Goal: Transaction & Acquisition: Subscribe to service/newsletter

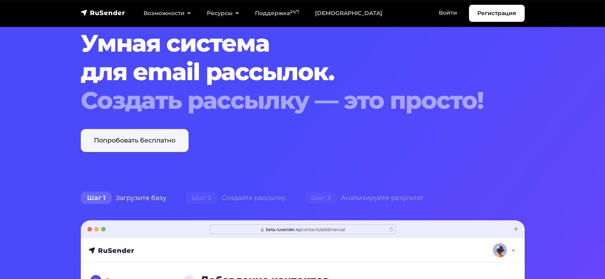
scroll to position [40, 0]
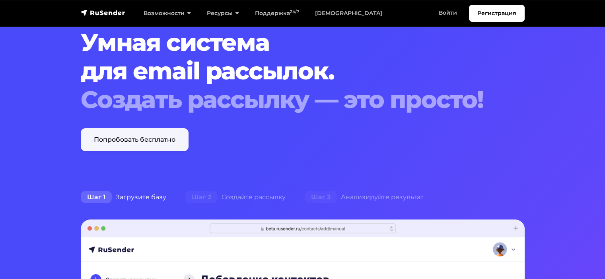
click at [144, 140] on link "Попробовать бесплатно" at bounding box center [135, 139] width 108 height 23
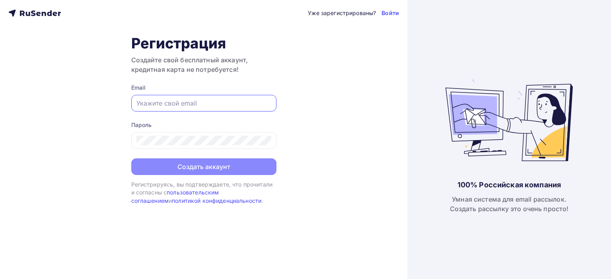
click at [159, 101] on input "text" at bounding box center [203, 104] width 135 height 10
type input "[EMAIL_ADDRESS][DOMAIN_NAME]"
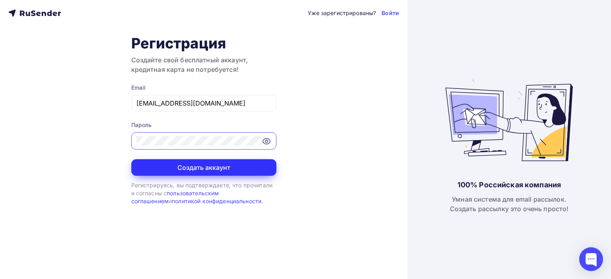
click at [210, 160] on button "Создать аккаунт" at bounding box center [203, 167] width 145 height 17
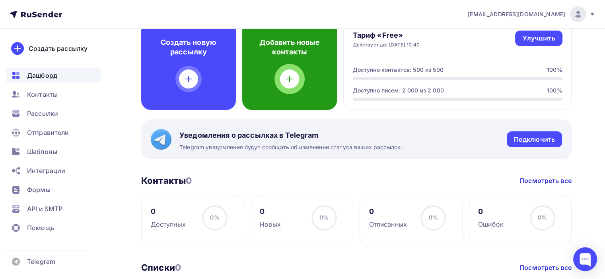
scroll to position [239, 0]
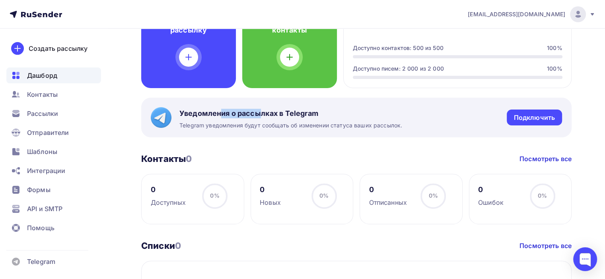
click at [256, 114] on span "Уведомления о рассылках в Telegram" at bounding box center [290, 114] width 223 height 10
click at [258, 114] on span "Уведомления о рассылках в Telegram" at bounding box center [290, 114] width 223 height 10
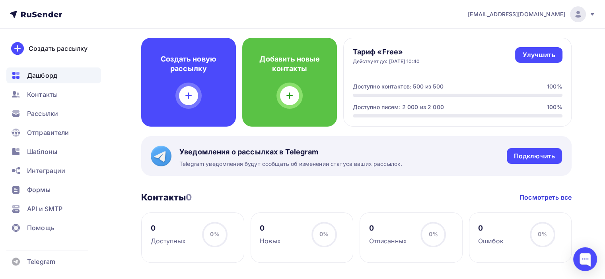
scroll to position [199, 0]
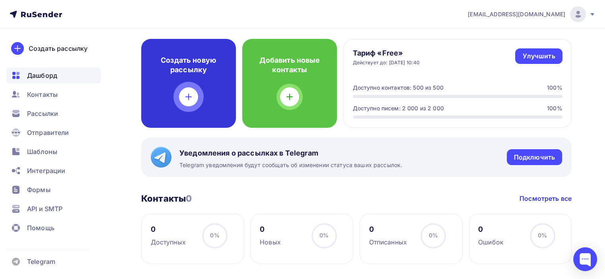
click at [190, 96] on icon at bounding box center [189, 97] width 10 height 10
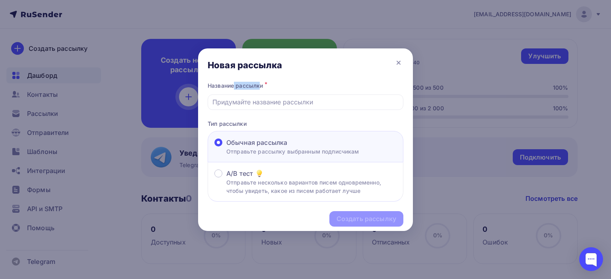
drag, startPoint x: 223, startPoint y: 83, endPoint x: 242, endPoint y: 83, distance: 18.7
click at [241, 83] on div "Название рассылки *" at bounding box center [305, 85] width 196 height 11
click at [242, 83] on div "Название рассылки *" at bounding box center [305, 85] width 196 height 11
click at [256, 98] on input "text" at bounding box center [305, 102] width 186 height 10
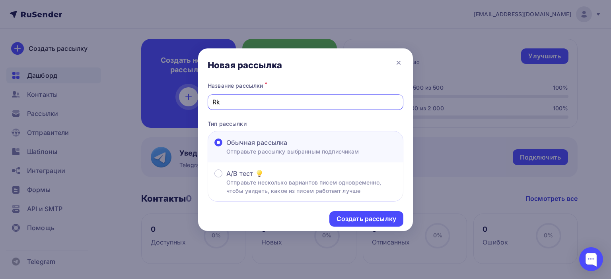
type input "R"
type input "Клининг"
click at [380, 218] on div "Создать рассылку" at bounding box center [366, 219] width 60 height 9
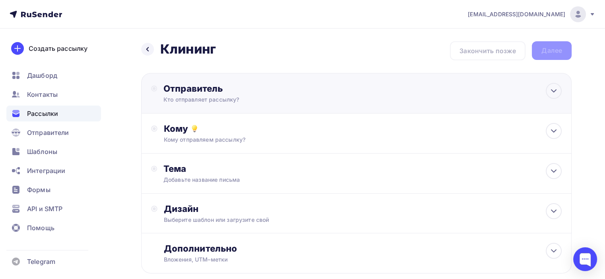
click at [238, 97] on div "Кто отправляет рассылку?" at bounding box center [240, 100] width 155 height 8
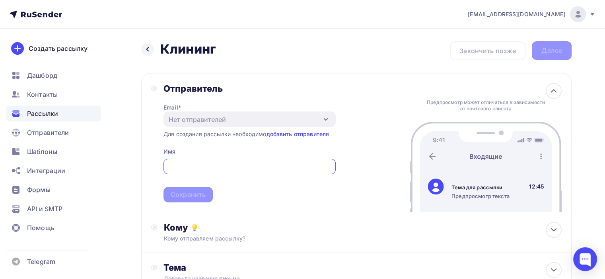
click at [190, 168] on input "text" at bounding box center [249, 167] width 163 height 10
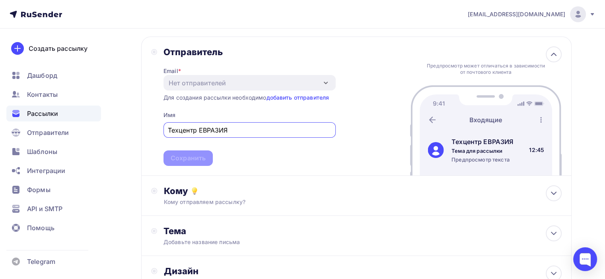
scroll to position [40, 0]
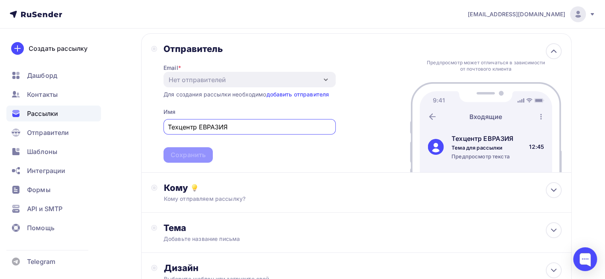
click at [207, 126] on input "Техцентр ЕВРАЗИЯ" at bounding box center [249, 127] width 163 height 10
click at [241, 127] on input "Техцентр ЕВРАЗИЯ" at bounding box center [249, 127] width 163 height 10
type input "Техцентр ЕВРАЗИЯ"
click at [244, 94] on div "Для создания рассылки необходимо добавить отправителя" at bounding box center [245, 95] width 165 height 8
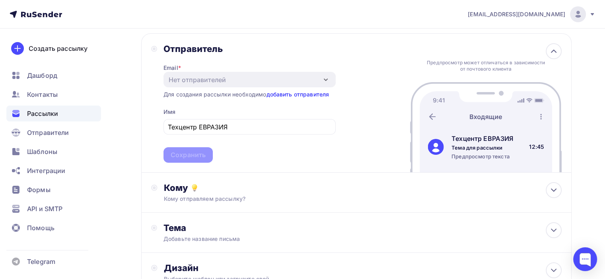
click at [317, 93] on link "добавить отправителя" at bounding box center [297, 94] width 63 height 7
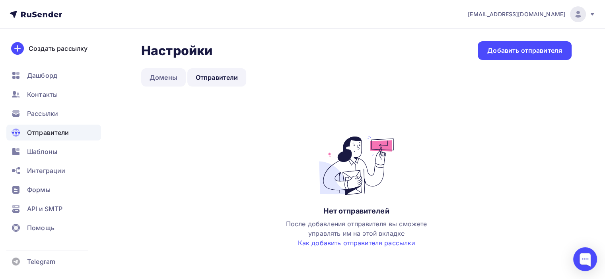
click at [161, 78] on link "Домены" at bounding box center [163, 77] width 45 height 18
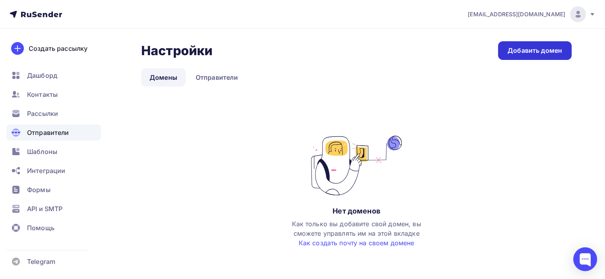
click at [549, 52] on div "Добавить домен" at bounding box center [534, 50] width 54 height 9
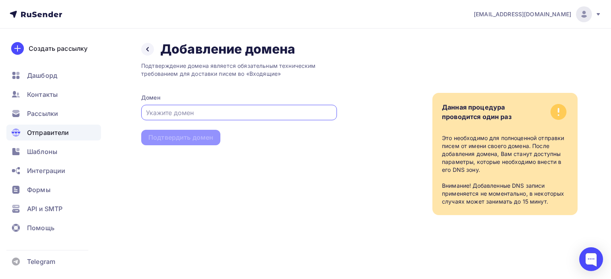
click at [161, 111] on input "text" at bounding box center [239, 113] width 186 height 10
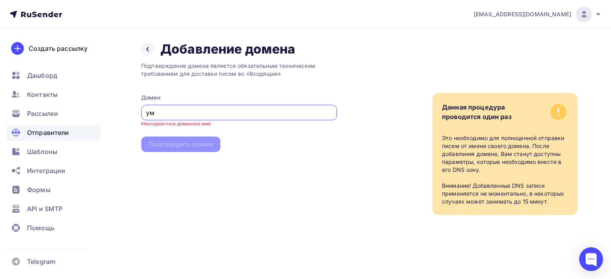
type input "у"
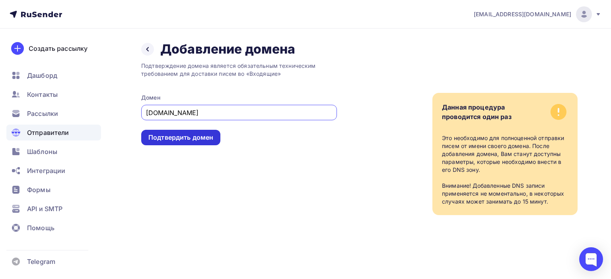
type input "evraziya33.ru"
click at [176, 140] on div "Подтвердить домен" at bounding box center [180, 137] width 65 height 9
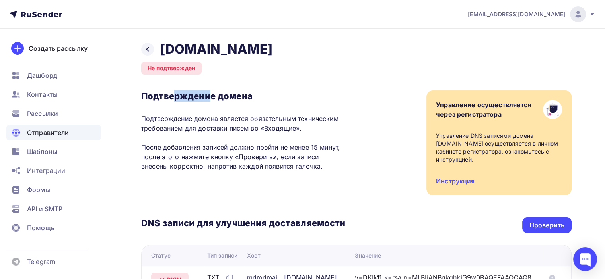
drag, startPoint x: 183, startPoint y: 95, endPoint x: 210, endPoint y: 95, distance: 27.0
click at [210, 95] on h3 "Подтверждение домена" at bounding box center [243, 96] width 204 height 11
drag, startPoint x: 210, startPoint y: 95, endPoint x: 199, endPoint y: 94, distance: 11.2
click at [209, 95] on h3 "Подтверждение домена" at bounding box center [243, 96] width 204 height 11
click at [262, 116] on p "Подтверждение домена является обязательным техническим требованием для доставки…" at bounding box center [243, 142] width 204 height 57
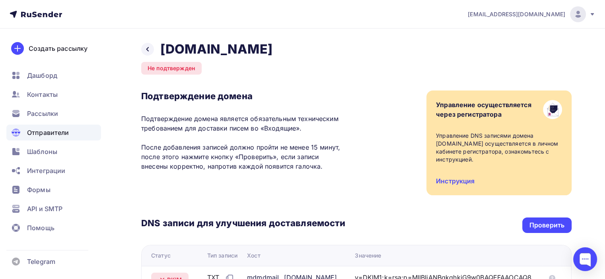
click at [263, 116] on p "Подтверждение домена является обязательным техническим требованием для доставки…" at bounding box center [243, 142] width 204 height 57
drag, startPoint x: 178, startPoint y: 126, endPoint x: 234, endPoint y: 126, distance: 55.7
click at [234, 126] on p "Подтверждение домена является обязательным техническим требованием для доставки…" at bounding box center [243, 142] width 204 height 57
click at [54, 48] on div "Создать рассылку" at bounding box center [58, 49] width 59 height 10
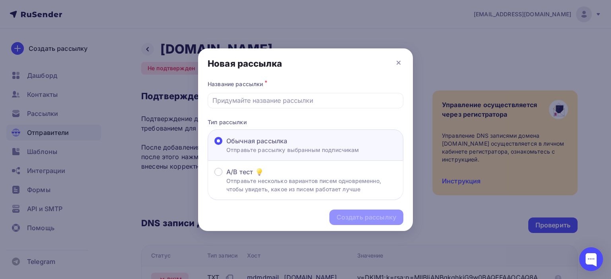
click at [270, 144] on span "Обычная рассылка" at bounding box center [256, 141] width 61 height 10
click at [226, 146] on input "Обычная рассылка Отправьте рассылку выбранным подписчикам" at bounding box center [226, 146] width 0 height 0
click at [267, 178] on p "Отправьте несколько вариантов писем одновременно, чтобы увидеть, какое из писем…" at bounding box center [311, 185] width 170 height 17
click at [226, 177] on input "A/B тест Отправьте несколько вариантов писем одновременно, чтобы увидеть, какое…" at bounding box center [226, 177] width 0 height 0
click at [285, 179] on p "Отправьте несколько вариантов писем одновременно, чтобы увидеть, какое из писем…" at bounding box center [311, 185] width 170 height 17
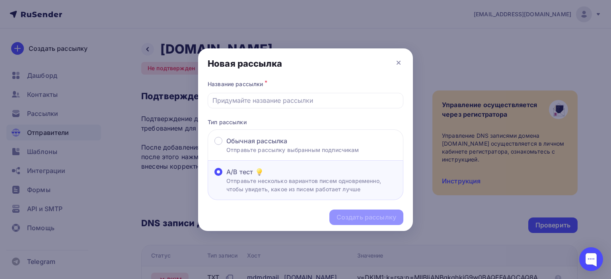
click at [226, 177] on input "A/B тест Отправьте несколько вариантов писем одновременно, чтобы увидеть, какое…" at bounding box center [226, 177] width 0 height 0
click at [252, 99] on input "text" at bounding box center [305, 101] width 186 height 10
type input "Клининг"
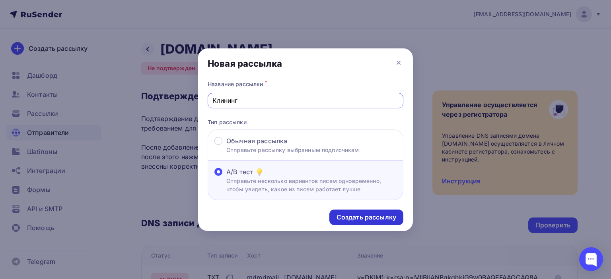
click at [347, 213] on div "Создать рассылку" at bounding box center [366, 217] width 60 height 9
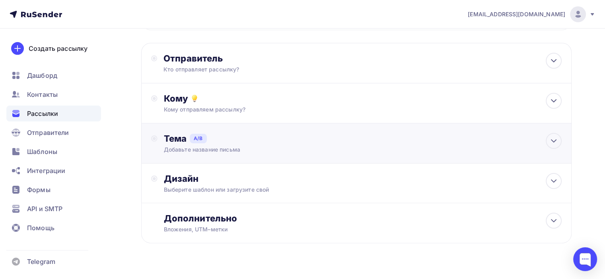
scroll to position [150, 0]
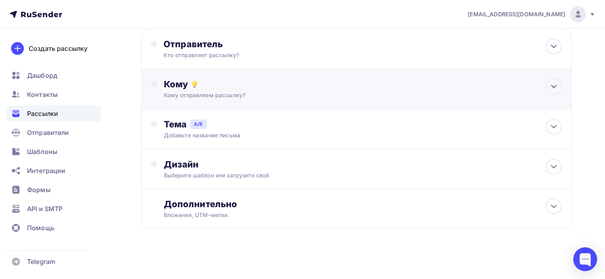
click at [242, 94] on div "Кому отправляем рассылку?" at bounding box center [343, 95] width 358 height 8
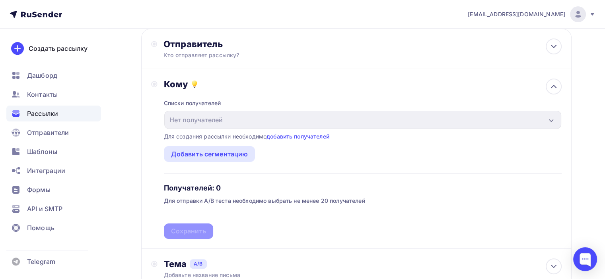
drag, startPoint x: 206, startPoint y: 135, endPoint x: 231, endPoint y: 135, distance: 25.4
click at [231, 135] on div "Для создания рассылки необходимо добавить получателей" at bounding box center [246, 137] width 165 height 8
click at [233, 135] on div "Для создания рассылки необходимо добавить получателей" at bounding box center [246, 137] width 165 height 8
click at [298, 137] on link "добавить получателей" at bounding box center [297, 136] width 63 height 7
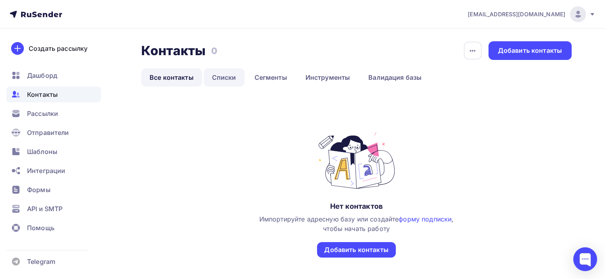
click at [225, 77] on link "Списки" at bounding box center [224, 77] width 41 height 18
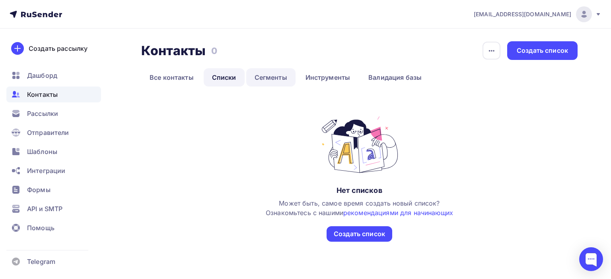
click at [266, 77] on link "Сегменты" at bounding box center [270, 77] width 49 height 18
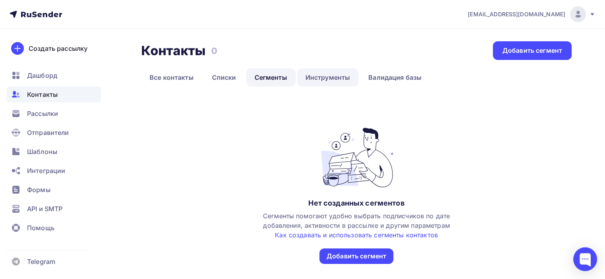
drag, startPoint x: 324, startPoint y: 76, endPoint x: 347, endPoint y: 76, distance: 22.7
click at [325, 76] on link "Инструменты" at bounding box center [328, 77] width 62 height 18
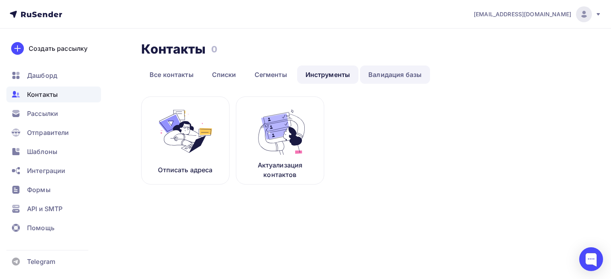
click at [385, 76] on link "Валидация базы" at bounding box center [395, 75] width 70 height 18
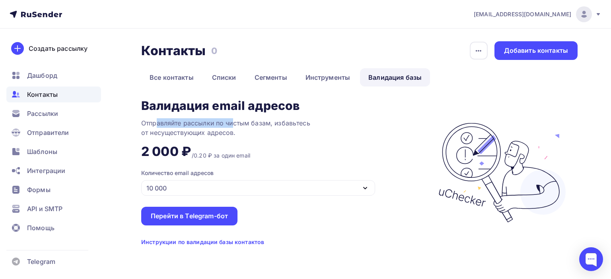
drag, startPoint x: 167, startPoint y: 123, endPoint x: 233, endPoint y: 124, distance: 65.6
click at [233, 124] on div "Отправляйте рассылки по чистым базам, избавьтесь от несуществующих адресов." at bounding box center [240, 127] width 199 height 19
click at [231, 124] on div "Отправляйте рассылки по чистым базам, избавьтесь от несуществующих адресов." at bounding box center [240, 127] width 199 height 19
drag, startPoint x: 175, startPoint y: 130, endPoint x: 192, endPoint y: 130, distance: 17.1
click at [187, 130] on div "Отправляйте рассылки по чистым базам, избавьтесь от несуществующих адресов." at bounding box center [240, 127] width 199 height 19
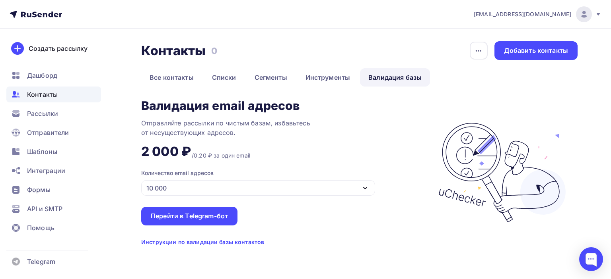
click at [192, 130] on div "Отправляйте рассылки по чистым базам, избавьтесь от несуществующих адресов." at bounding box center [240, 127] width 199 height 19
click at [34, 12] on icon at bounding box center [34, 15] width 5 height 6
